Goal: Check status: Check status

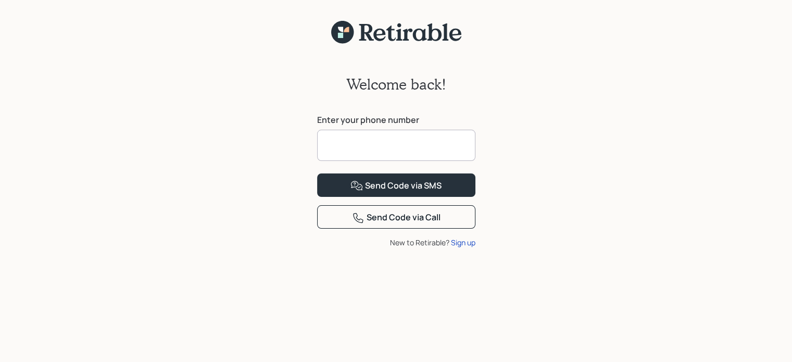
click at [359, 143] on input at bounding box center [396, 145] width 158 height 31
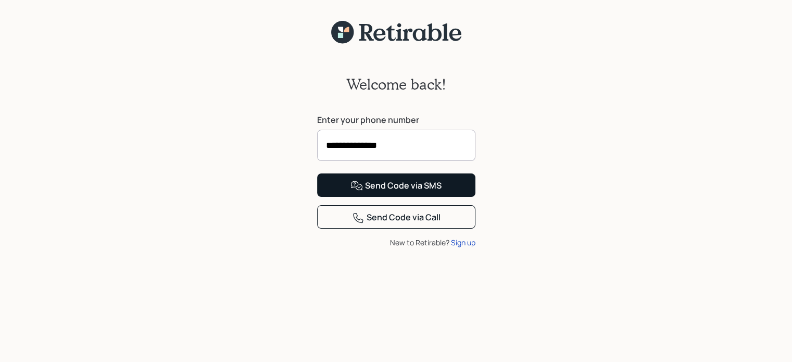
type input "**********"
click at [391, 192] on div "Send Code via SMS" at bounding box center [396, 186] width 91 height 13
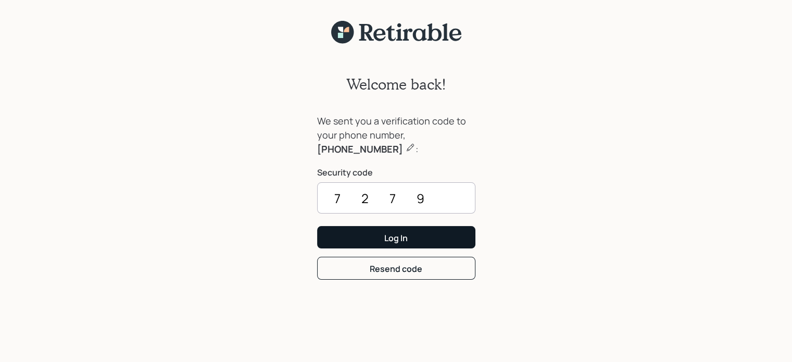
type input "7279"
click at [391, 237] on div "Log In" at bounding box center [395, 237] width 23 height 11
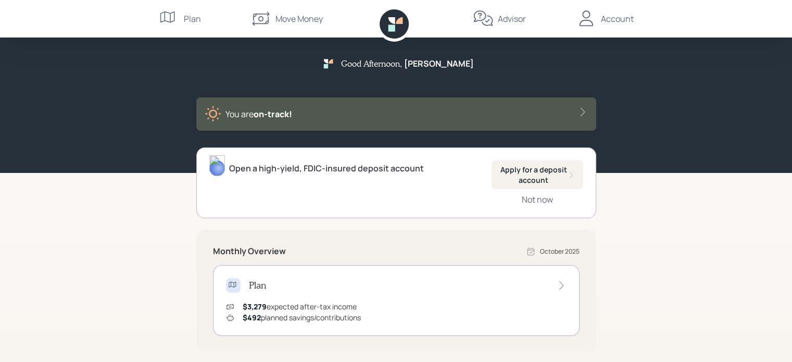
click at [613, 17] on div "Account" at bounding box center [617, 19] width 33 height 13
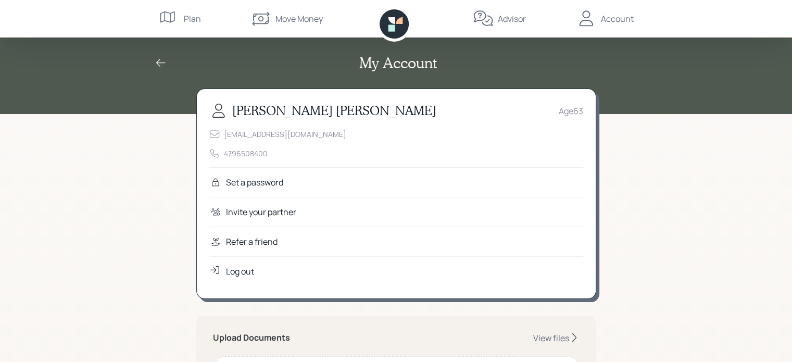
drag, startPoint x: 154, startPoint y: 35, endPoint x: 160, endPoint y: 31, distance: 7.5
click at [154, 35] on nav "Plan Move Money Advisor Account" at bounding box center [396, 19] width 500 height 38
click at [191, 22] on div "Plan" at bounding box center [192, 19] width 17 height 13
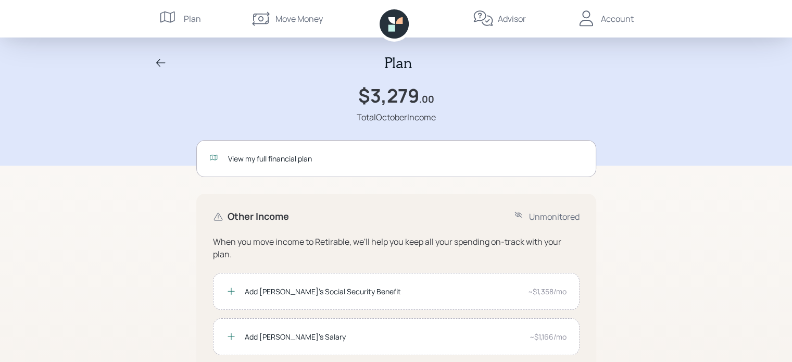
click at [390, 27] on icon at bounding box center [391, 27] width 7 height 7
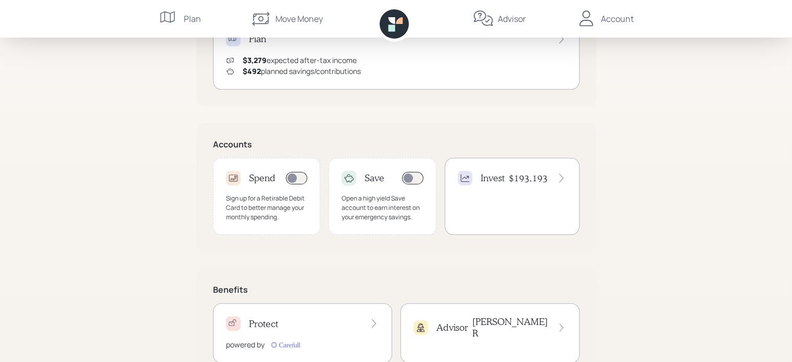
scroll to position [228, 0]
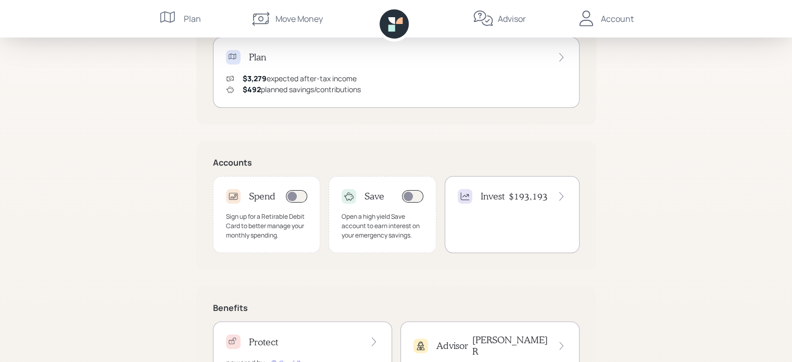
click at [529, 197] on h4 "$193,193" at bounding box center [528, 196] width 39 height 11
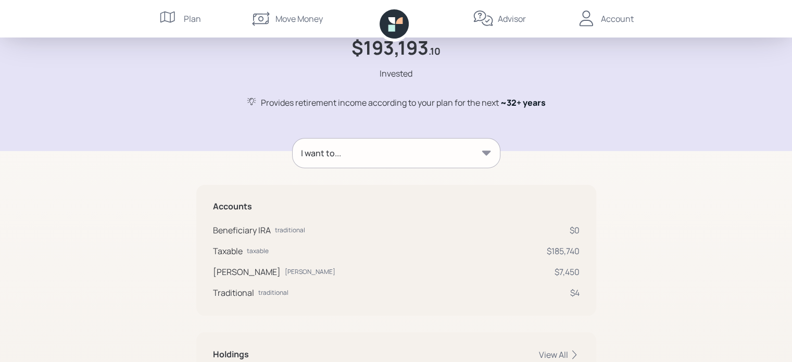
scroll to position [27, 0]
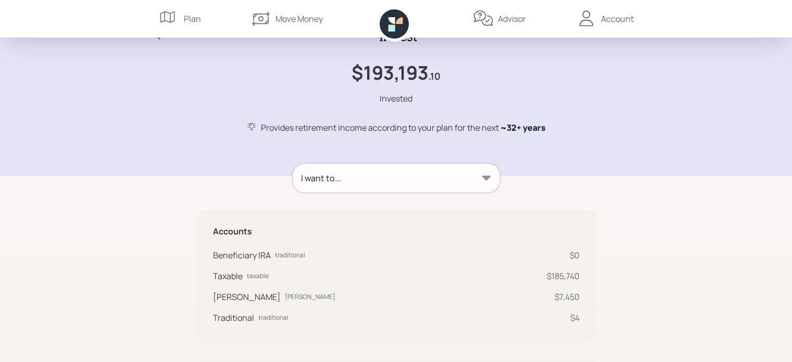
click at [616, 19] on div "Account" at bounding box center [617, 19] width 33 height 13
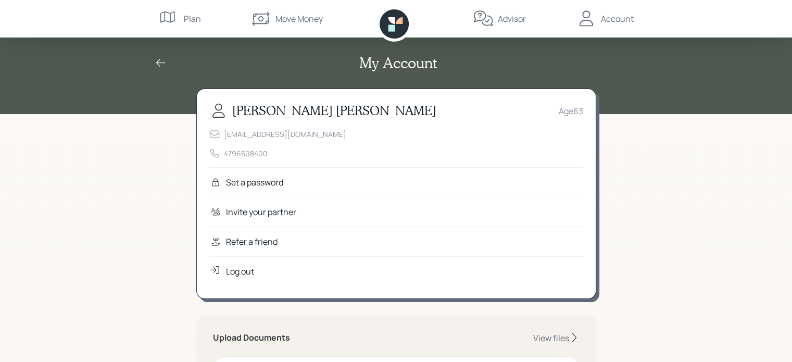
scroll to position [156, 0]
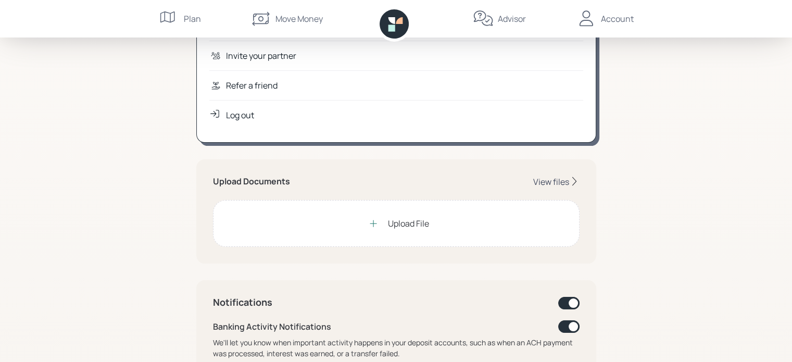
click at [544, 180] on div "View files" at bounding box center [551, 181] width 36 height 11
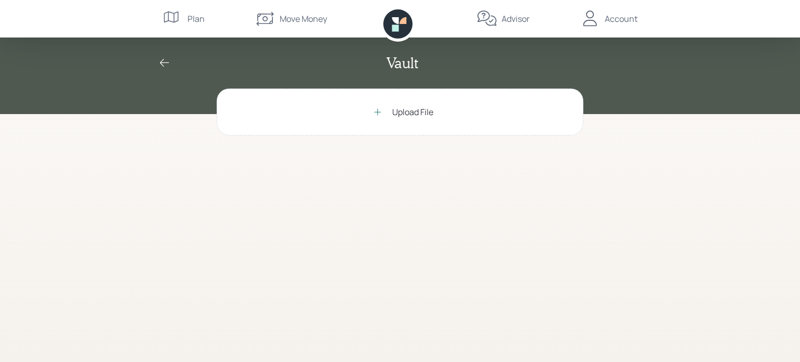
click at [591, 23] on icon at bounding box center [590, 18] width 21 height 21
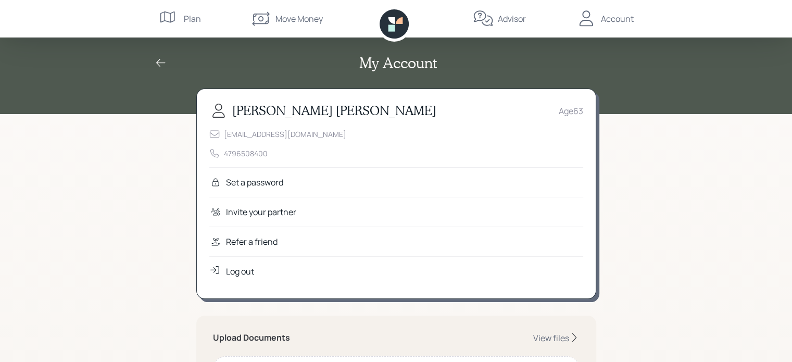
click at [392, 28] on icon at bounding box center [391, 27] width 7 height 7
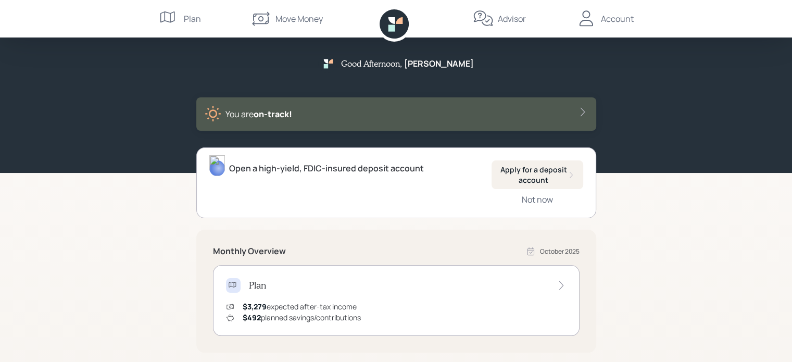
click at [583, 111] on icon at bounding box center [583, 112] width 10 height 10
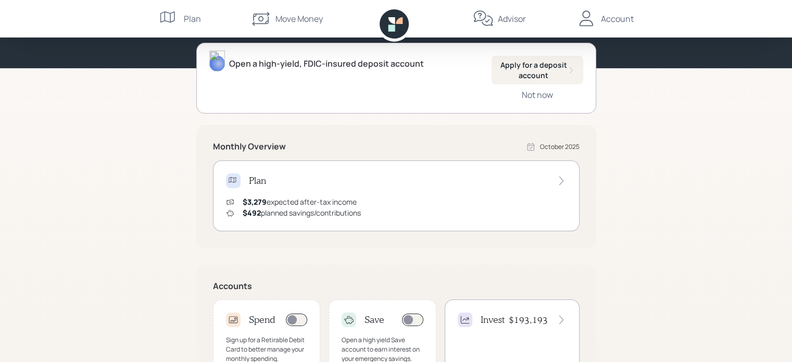
scroll to position [156, 0]
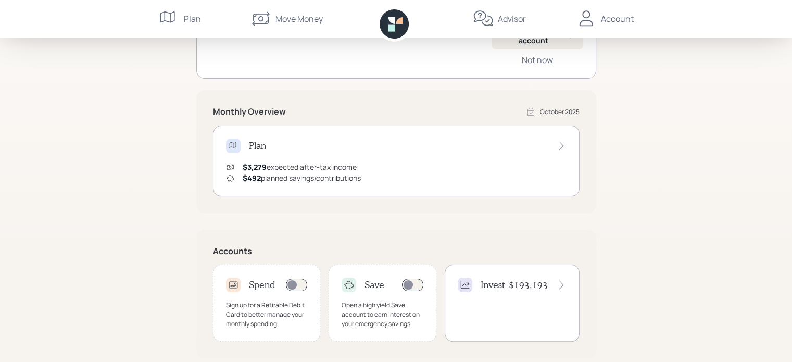
click at [556, 146] on icon at bounding box center [561, 146] width 10 height 10
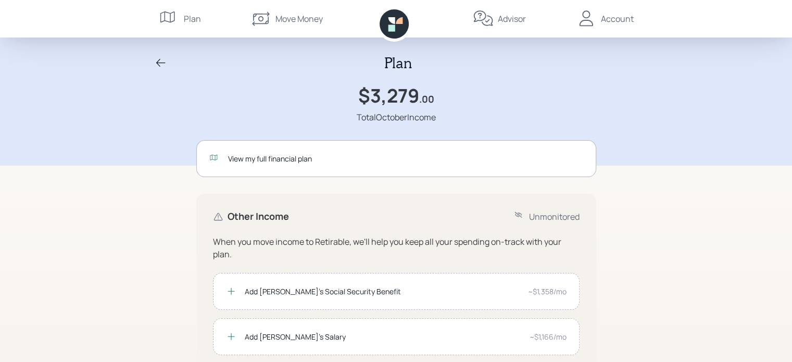
click at [185, 19] on div "Plan" at bounding box center [192, 19] width 17 height 13
click at [263, 24] on icon at bounding box center [261, 18] width 21 height 21
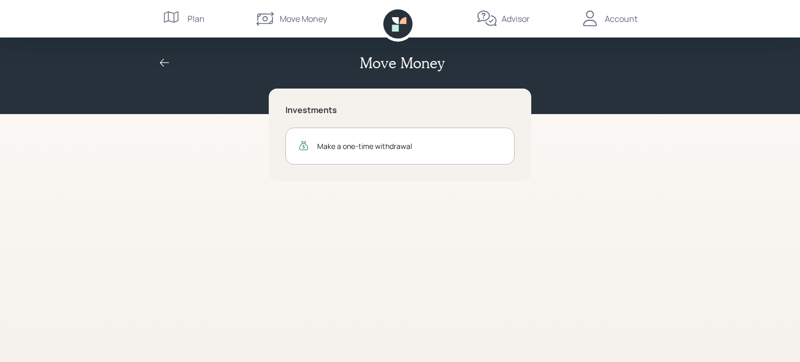
click at [401, 24] on icon at bounding box center [397, 23] width 29 height 29
